Goal: Information Seeking & Learning: Learn about a topic

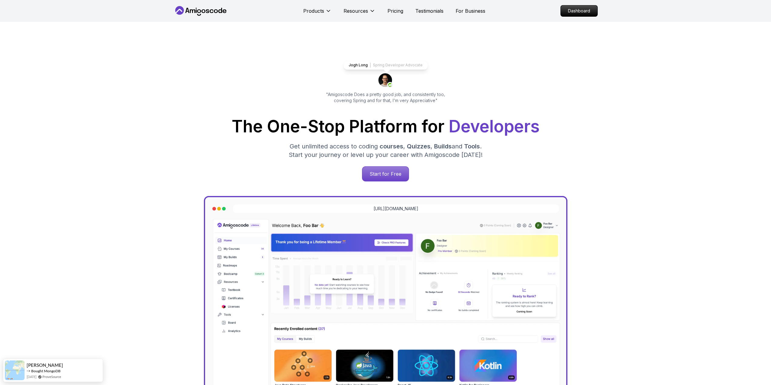
click at [582, 13] on p "Dashboard" at bounding box center [579, 11] width 35 height 10
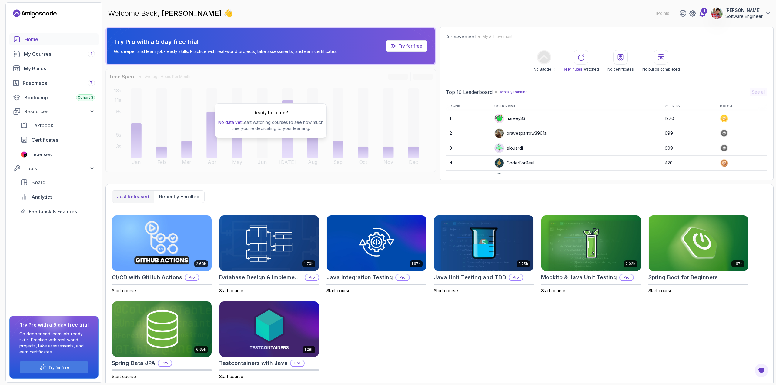
click at [701, 14] on icon at bounding box center [702, 13] width 7 height 7
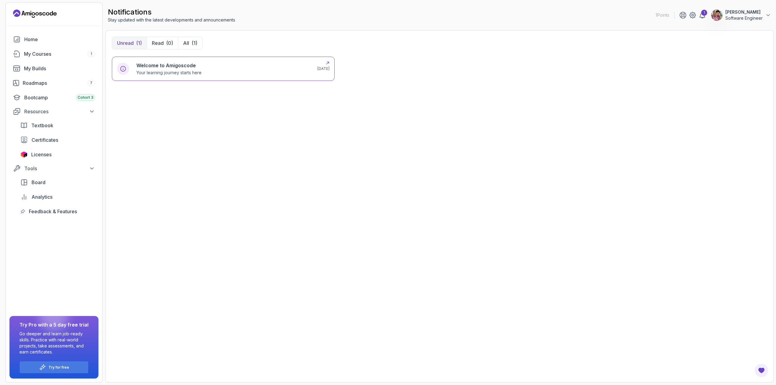
click at [182, 70] on p "Your learning journey starts here" at bounding box center [168, 73] width 65 height 6
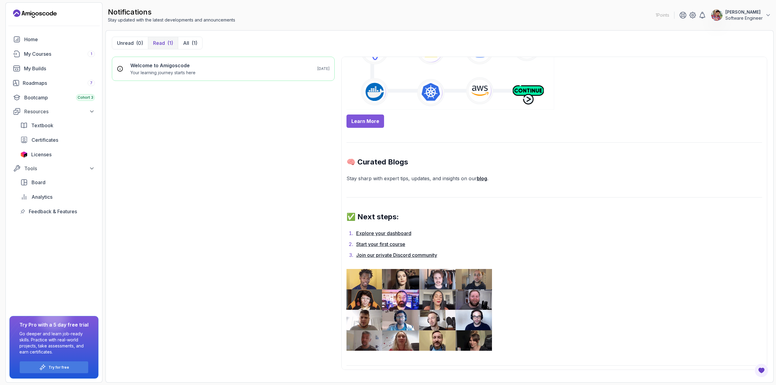
scroll to position [380, 0]
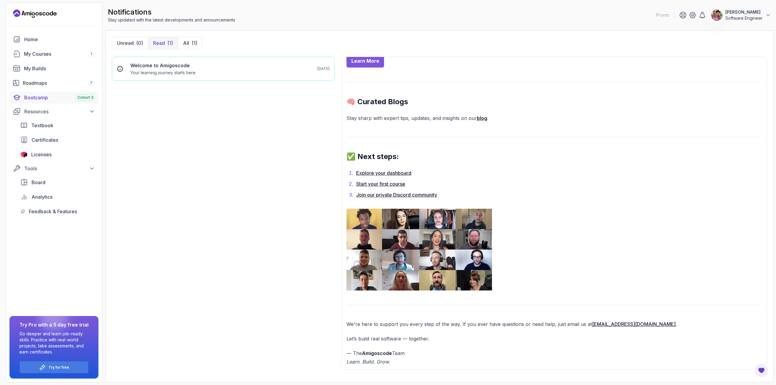
click at [38, 99] on div "Bootcamp Cohort 3" at bounding box center [59, 97] width 71 height 7
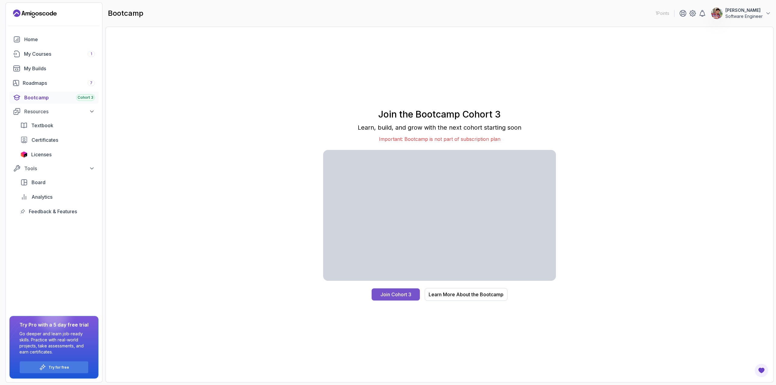
click at [394, 294] on div "Join Cohort 3" at bounding box center [395, 294] width 31 height 7
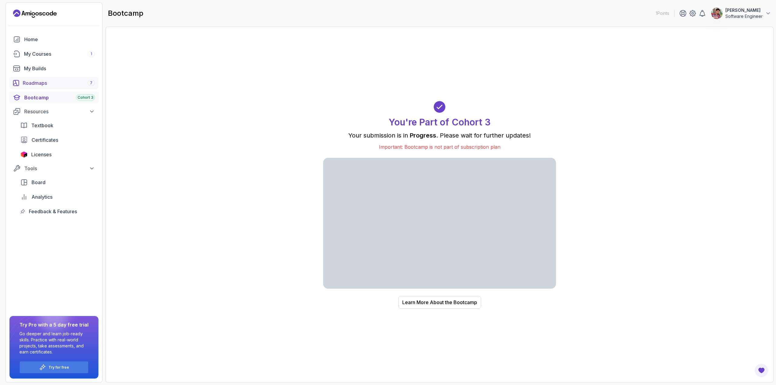
click at [41, 82] on div "Roadmaps 7" at bounding box center [59, 82] width 72 height 7
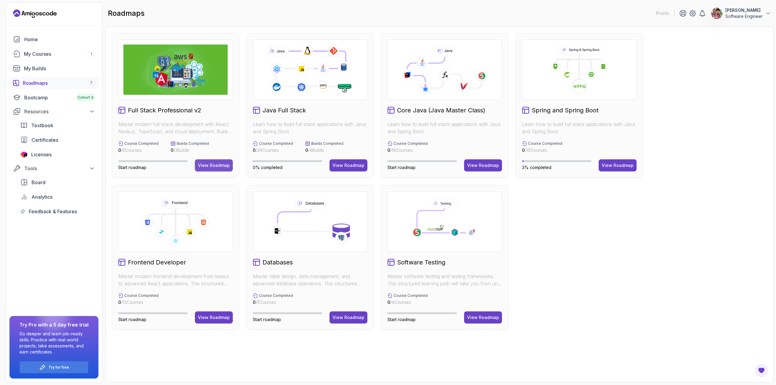
click at [215, 164] on div "View Roadmap" at bounding box center [214, 165] width 32 height 6
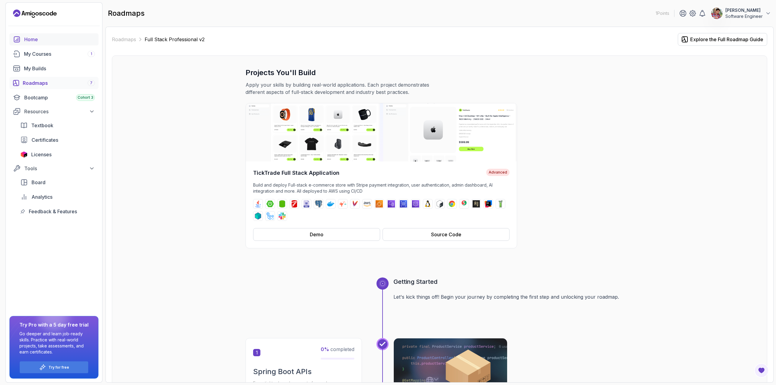
click at [30, 39] on div "Home" at bounding box center [59, 39] width 71 height 7
